Goal: Use online tool/utility: Utilize a website feature to perform a specific function

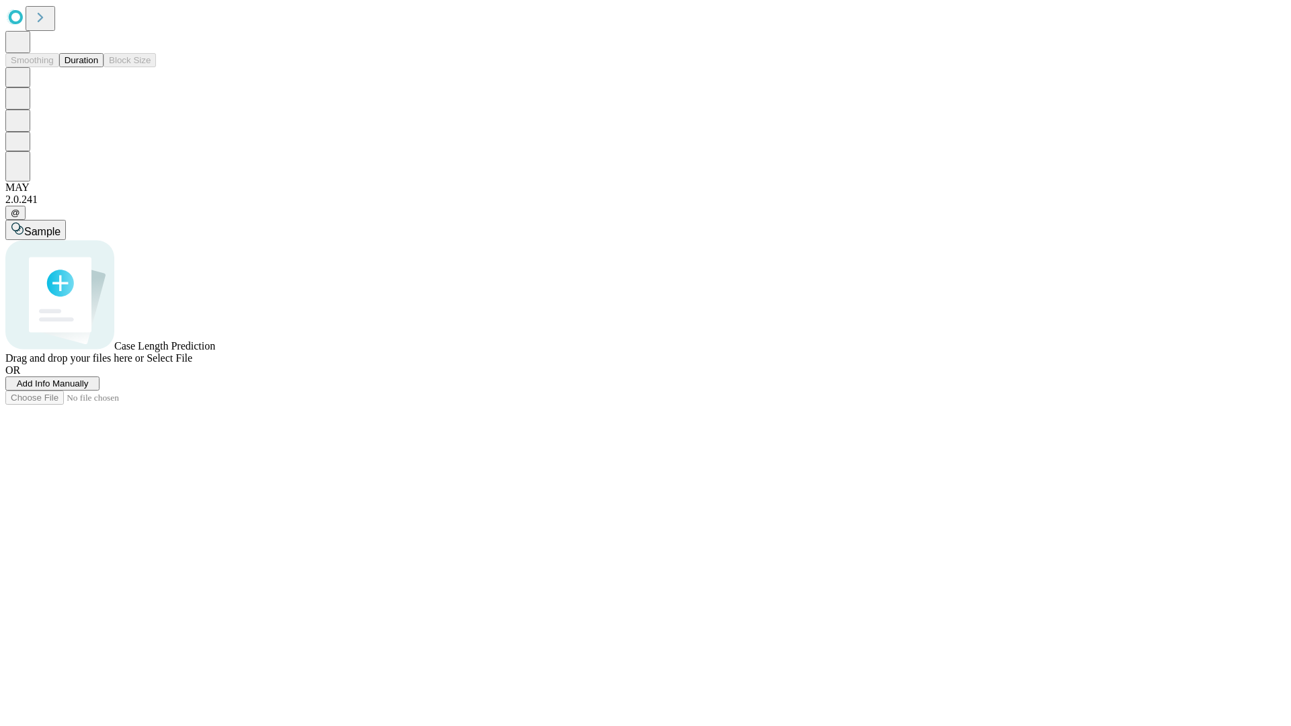
click at [98, 67] on button "Duration" at bounding box center [81, 60] width 44 height 14
click at [192, 364] on span "Select File" at bounding box center [170, 357] width 46 height 11
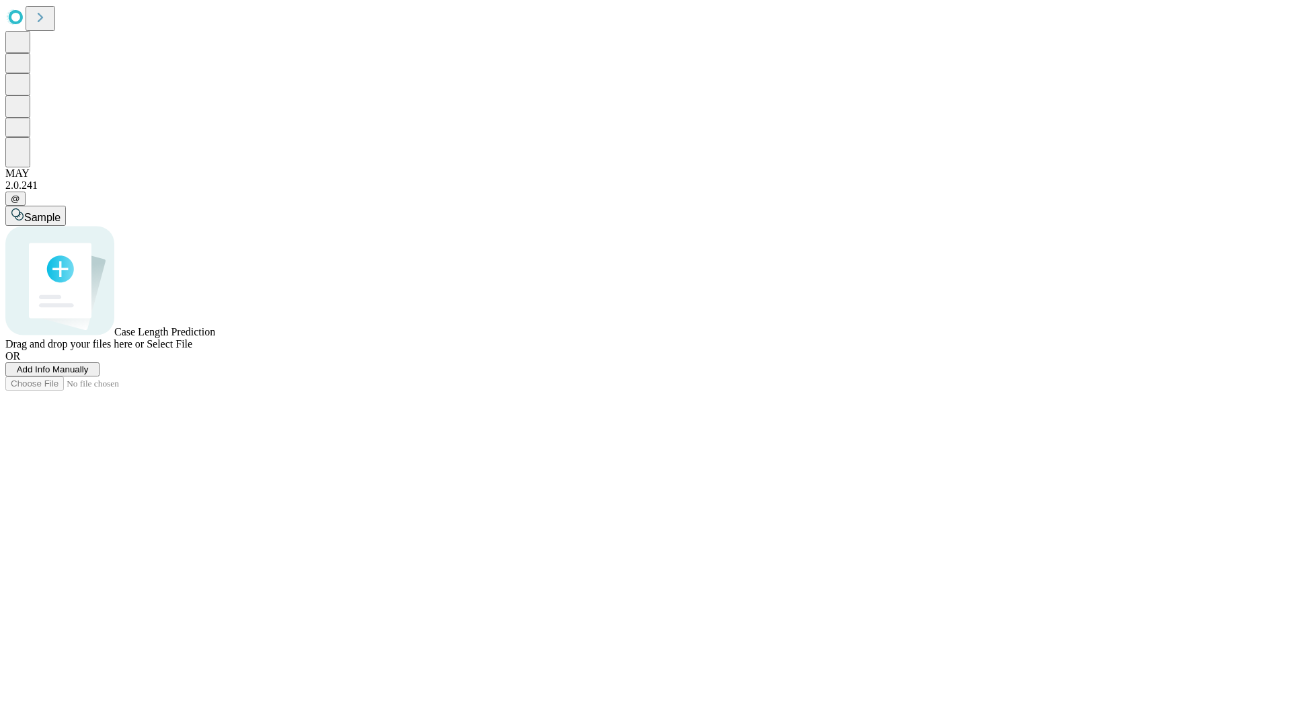
click at [192, 350] on span "Select File" at bounding box center [170, 343] width 46 height 11
